Goal: Task Accomplishment & Management: Manage account settings

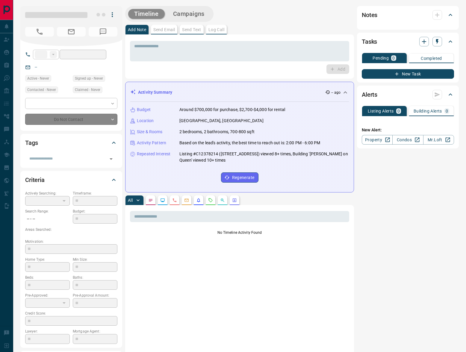
type input "**"
type input "**********"
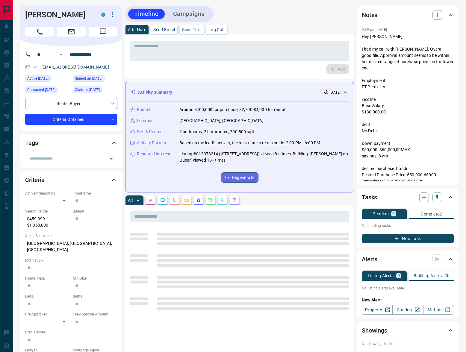
click at [222, 31] on p "Log Call" at bounding box center [216, 30] width 16 height 4
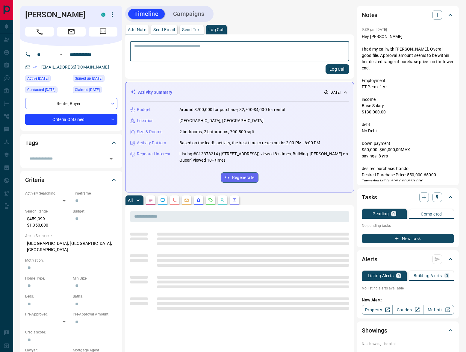
click at [337, 72] on button "Log Call" at bounding box center [337, 69] width 24 height 10
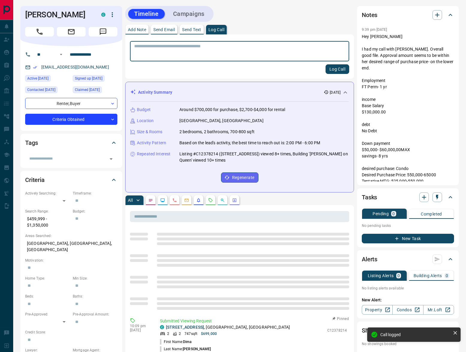
click at [209, 200] on icon "Requests" at bounding box center [210, 200] width 5 height 5
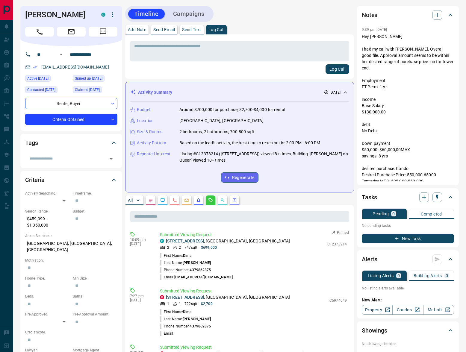
click at [336, 71] on button "Log Call" at bounding box center [337, 69] width 24 height 10
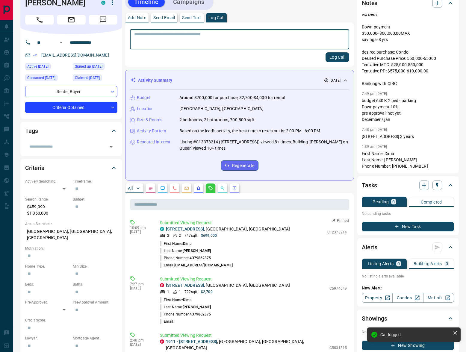
scroll to position [106, 0]
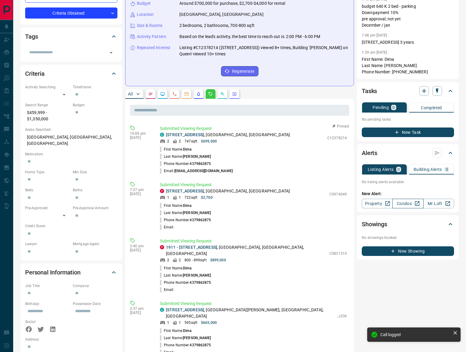
click at [405, 204] on link "Condos" at bounding box center [407, 204] width 31 height 10
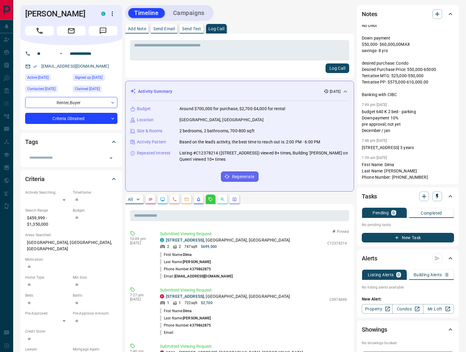
click at [95, 118] on body "**********" at bounding box center [233, 359] width 466 height 720
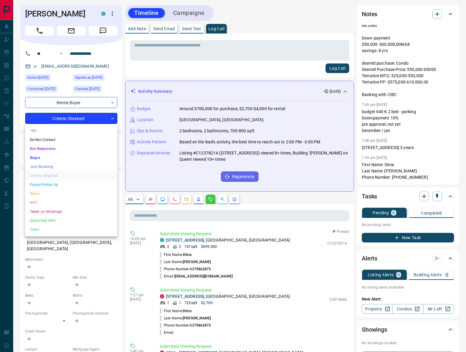
click at [50, 202] on li "HOT" at bounding box center [71, 202] width 92 height 9
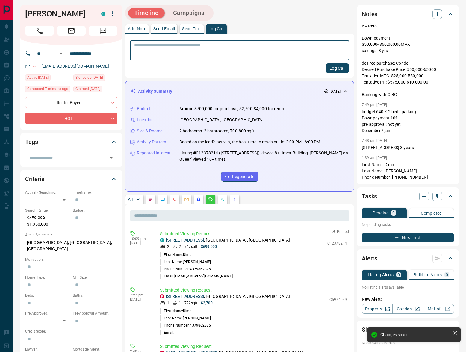
type input "*"
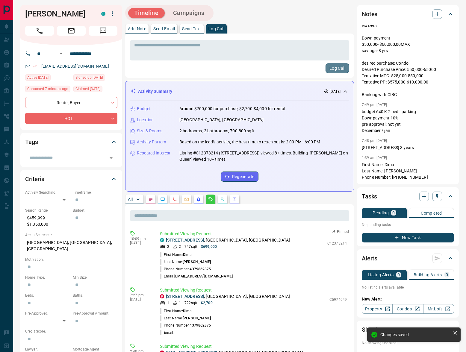
drag, startPoint x: 338, startPoint y: 68, endPoint x: 348, endPoint y: 71, distance: 10.4
click at [338, 68] on button "Log Call" at bounding box center [337, 68] width 24 height 10
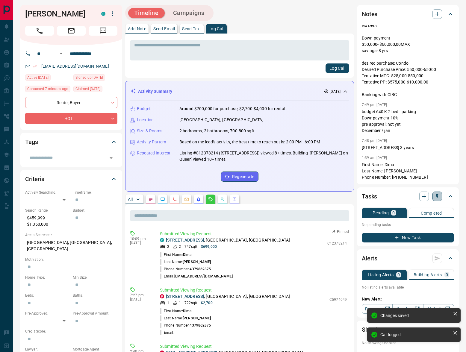
click at [436, 194] on icon "button" at bounding box center [437, 196] width 6 height 6
drag, startPoint x: 425, startPoint y: 205, endPoint x: 437, endPoint y: 205, distance: 12.3
click at [424, 206] on li "1 Day Follow-Up" at bounding box center [421, 207] width 41 height 9
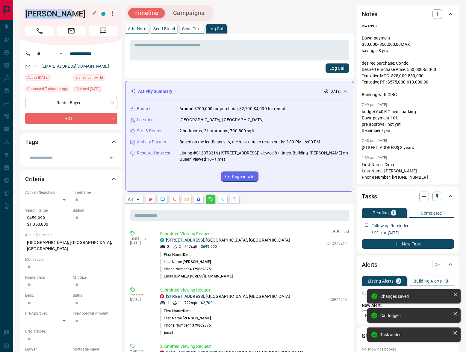
drag, startPoint x: 23, startPoint y: 14, endPoint x: 76, endPoint y: 15, distance: 53.0
click at [76, 15] on div "[PERSON_NAME] C" at bounding box center [71, 25] width 102 height 40
copy h1 "[PERSON_NAME]"
